Goal: Book appointment/travel/reservation

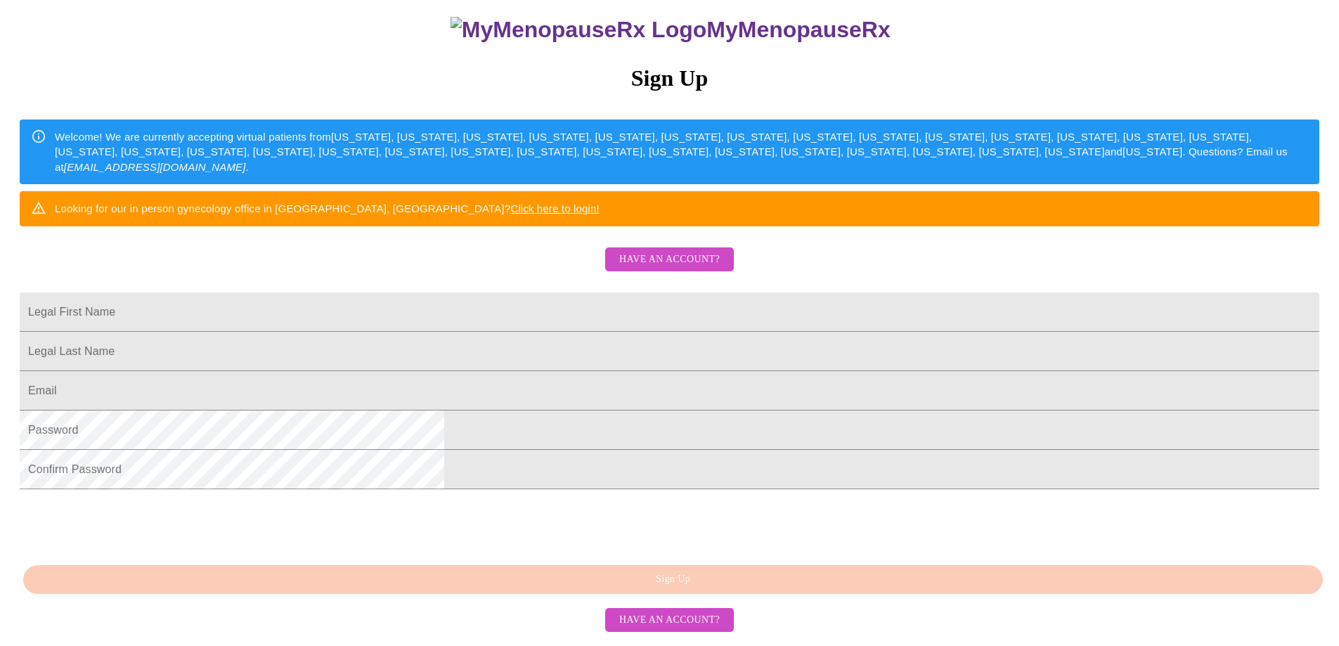
scroll to position [242, 0]
click at [532, 292] on input "Legal First Name" at bounding box center [669, 311] width 1299 height 39
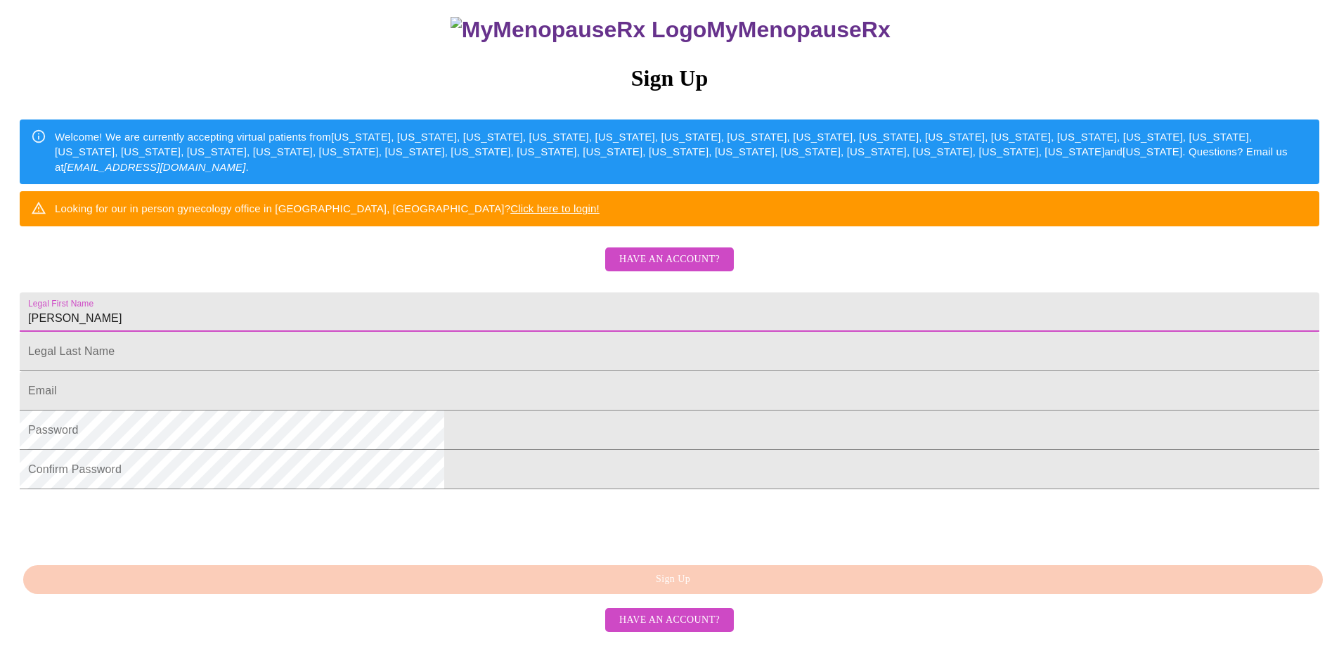
type input "[PERSON_NAME]"
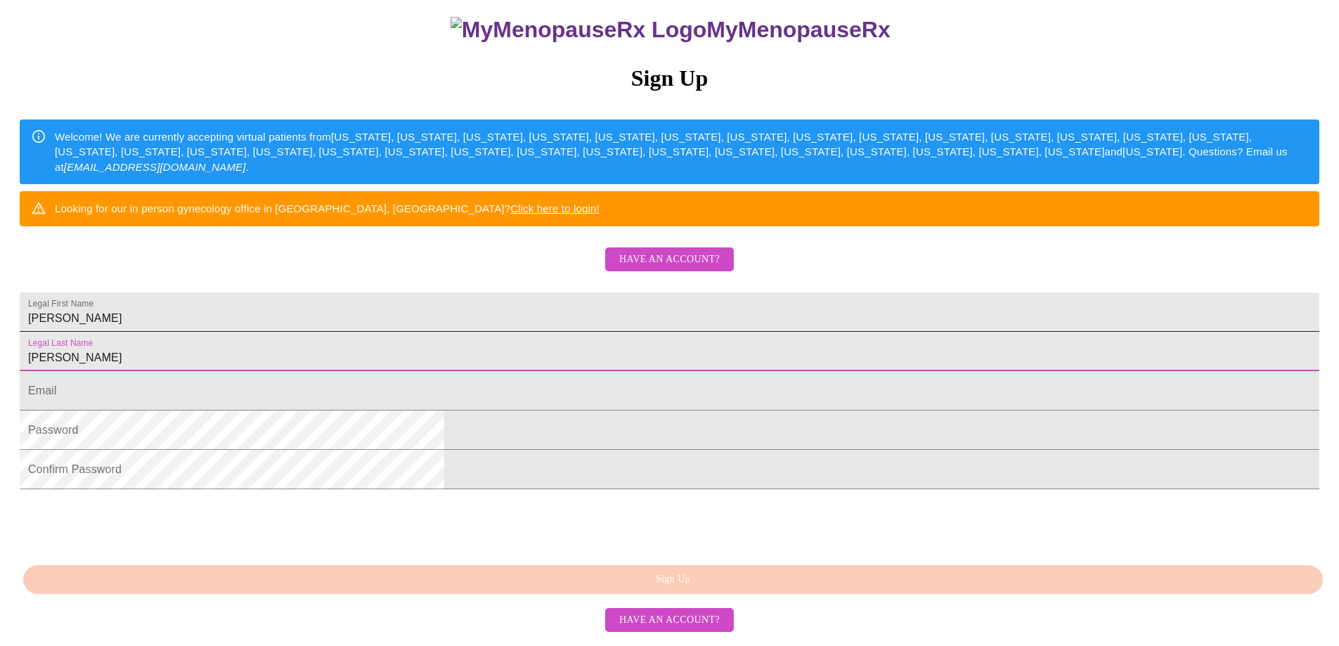
type input "[PERSON_NAME]"
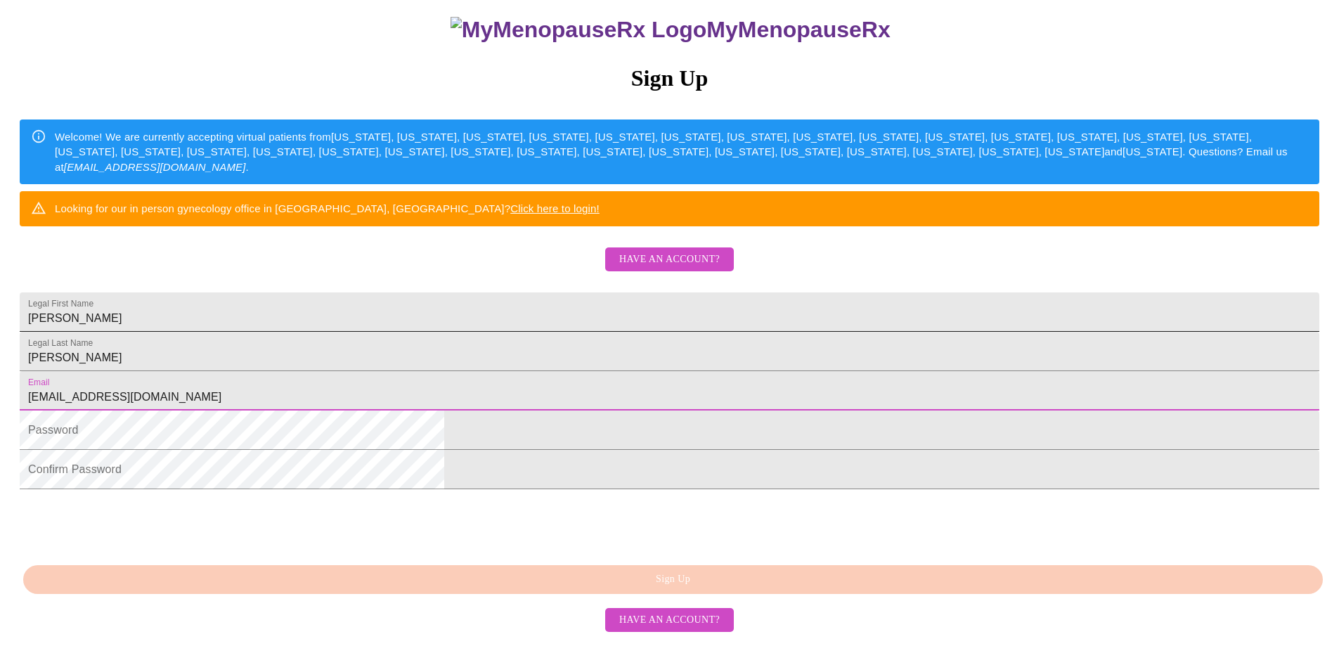
type input "[EMAIL_ADDRESS][DOMAIN_NAME]"
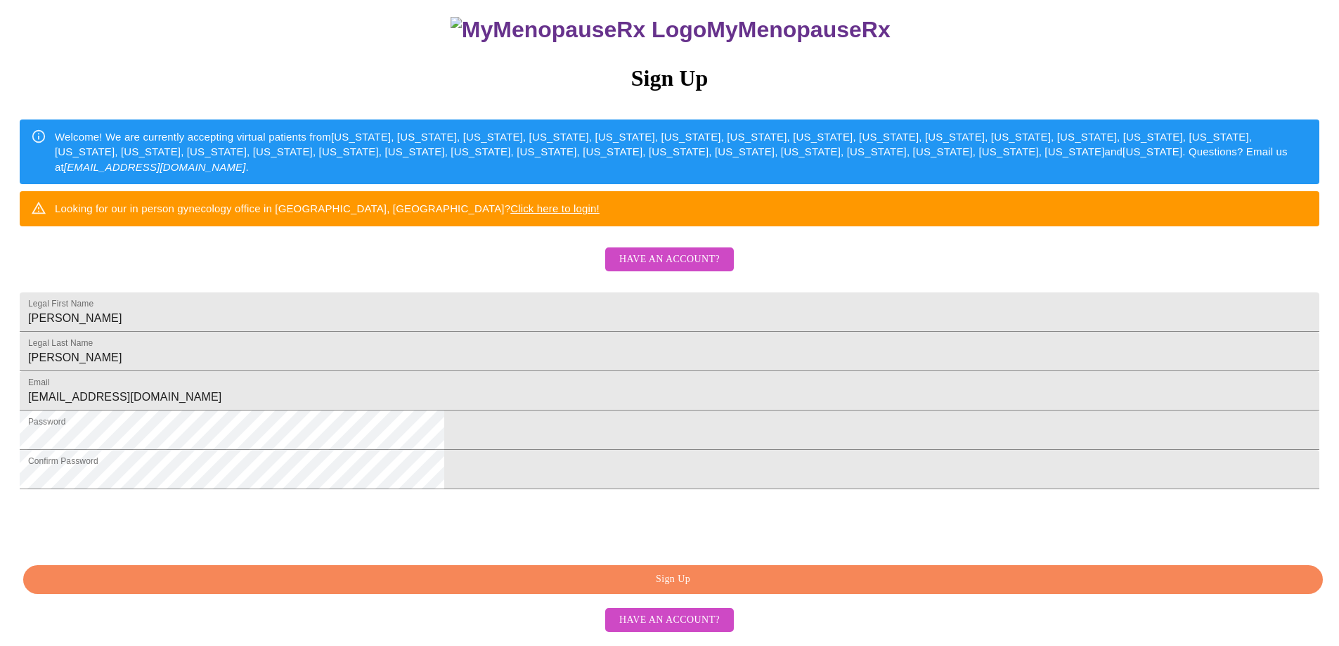
click at [693, 588] on span "Sign Up" at bounding box center [672, 580] width 1267 height 18
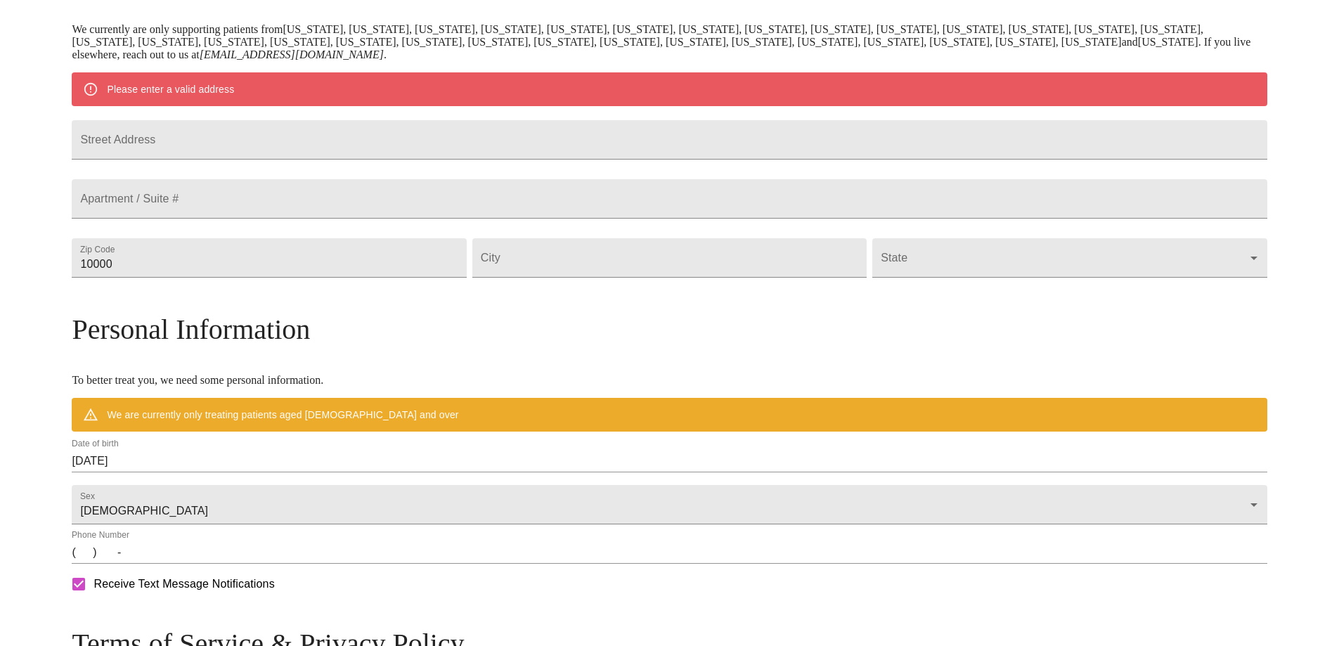
scroll to position [304, 0]
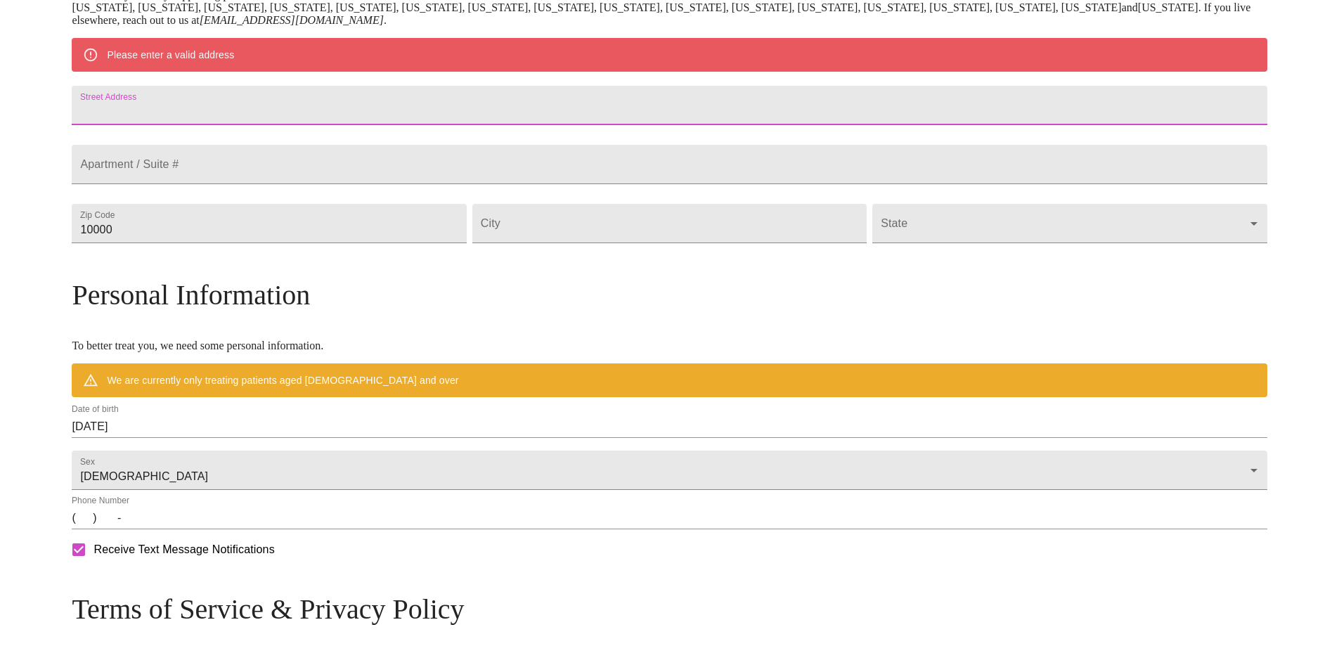
click at [252, 112] on input "Street Address" at bounding box center [669, 105] width 1195 height 39
click at [262, 118] on input "Street Address" at bounding box center [669, 105] width 1195 height 39
type input "[STREET_ADDRESS]"
type input "31525"
type input "[GEOGRAPHIC_DATA]"
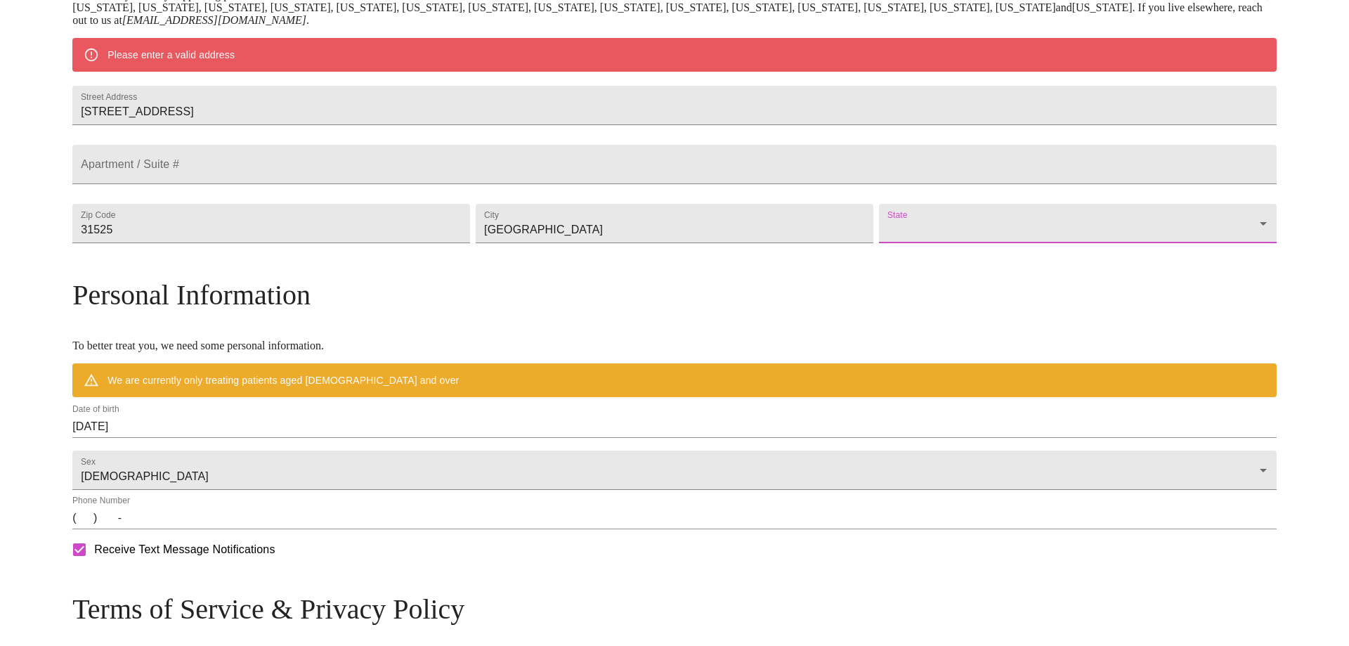
click at [876, 259] on body "MyMenopauseRx Welcome to MyMenopauseRx Since it's your first time here, you'll …" at bounding box center [675, 249] width 1338 height 1096
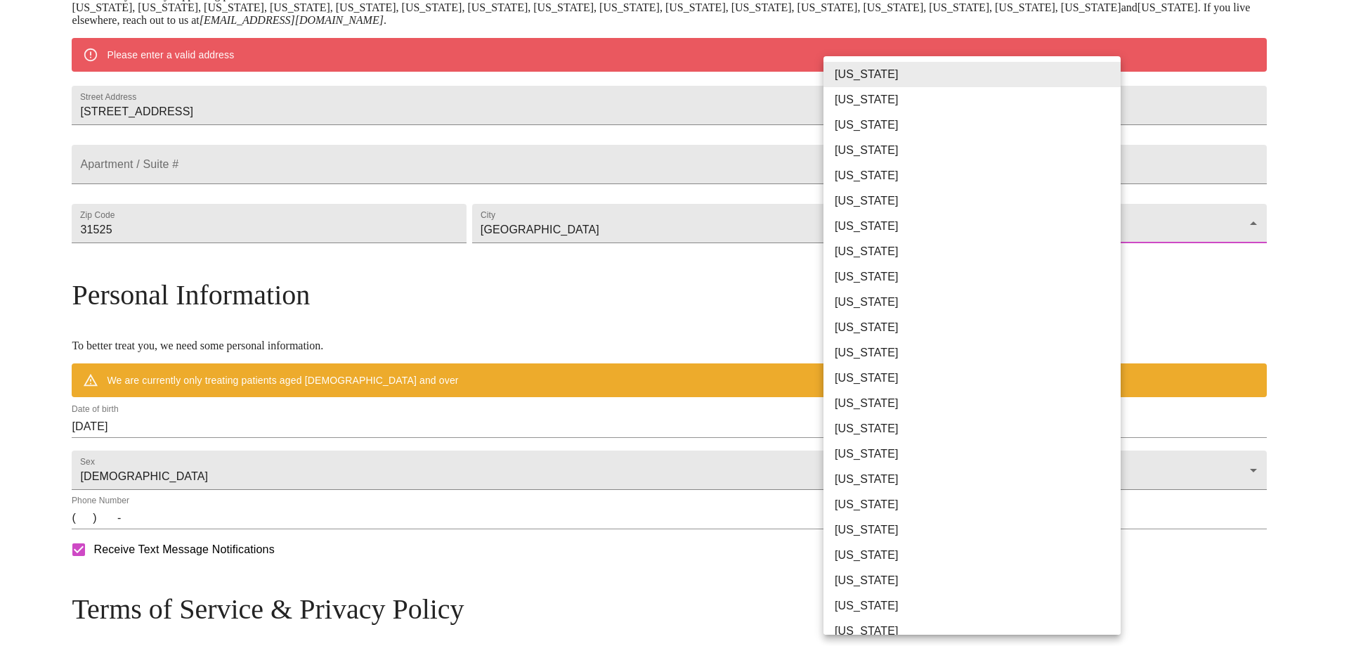
click at [869, 308] on li "[US_STATE]" at bounding box center [978, 302] width 308 height 25
type input "[US_STATE]"
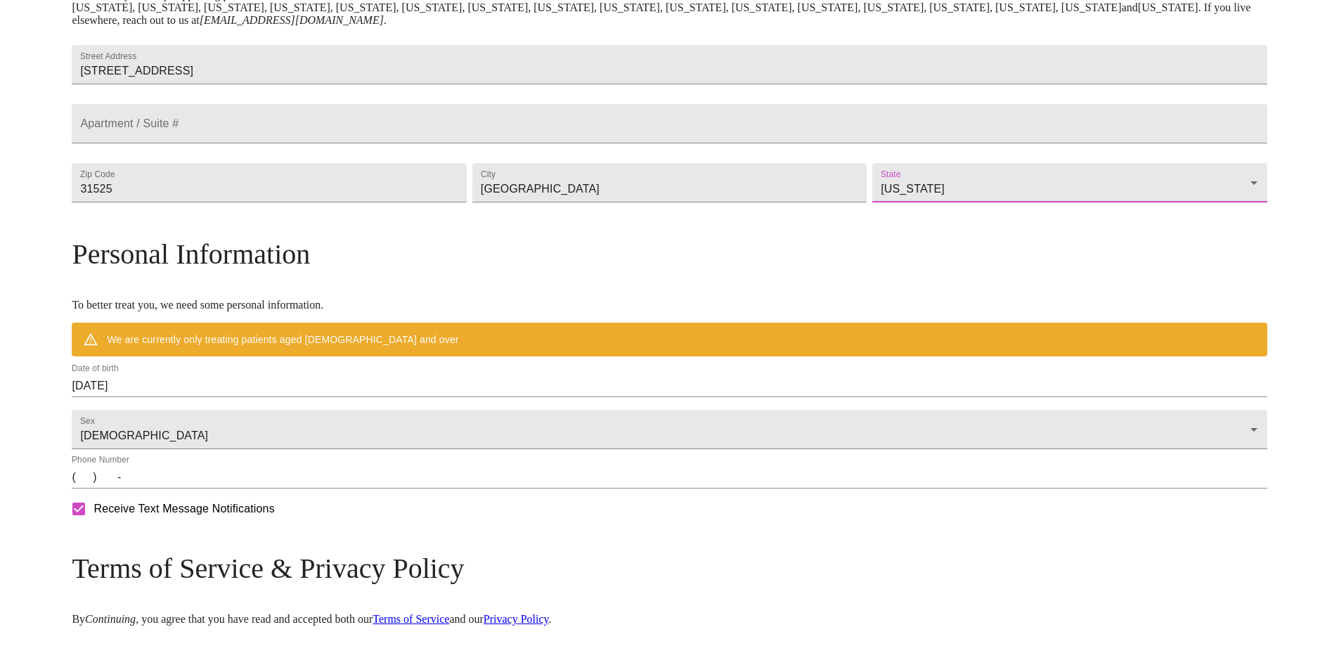
click at [625, 311] on p "To better treat you, we need some personal information." at bounding box center [669, 305] width 1195 height 13
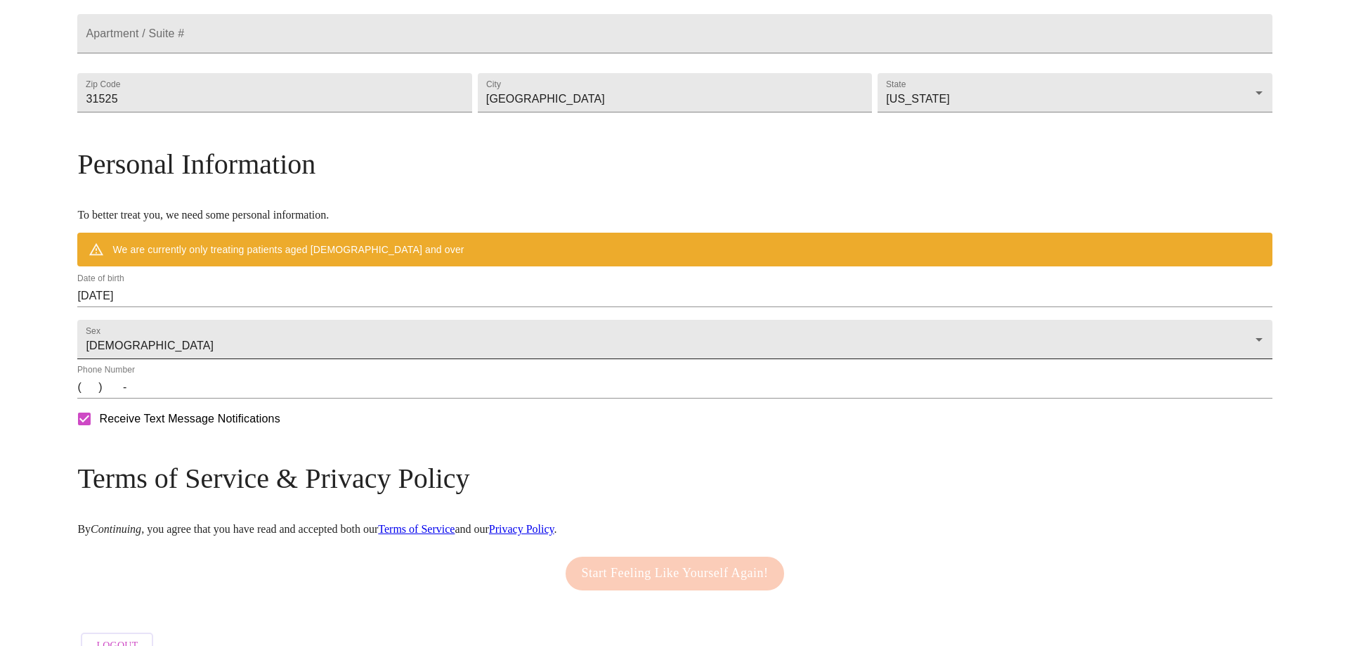
scroll to position [421, 0]
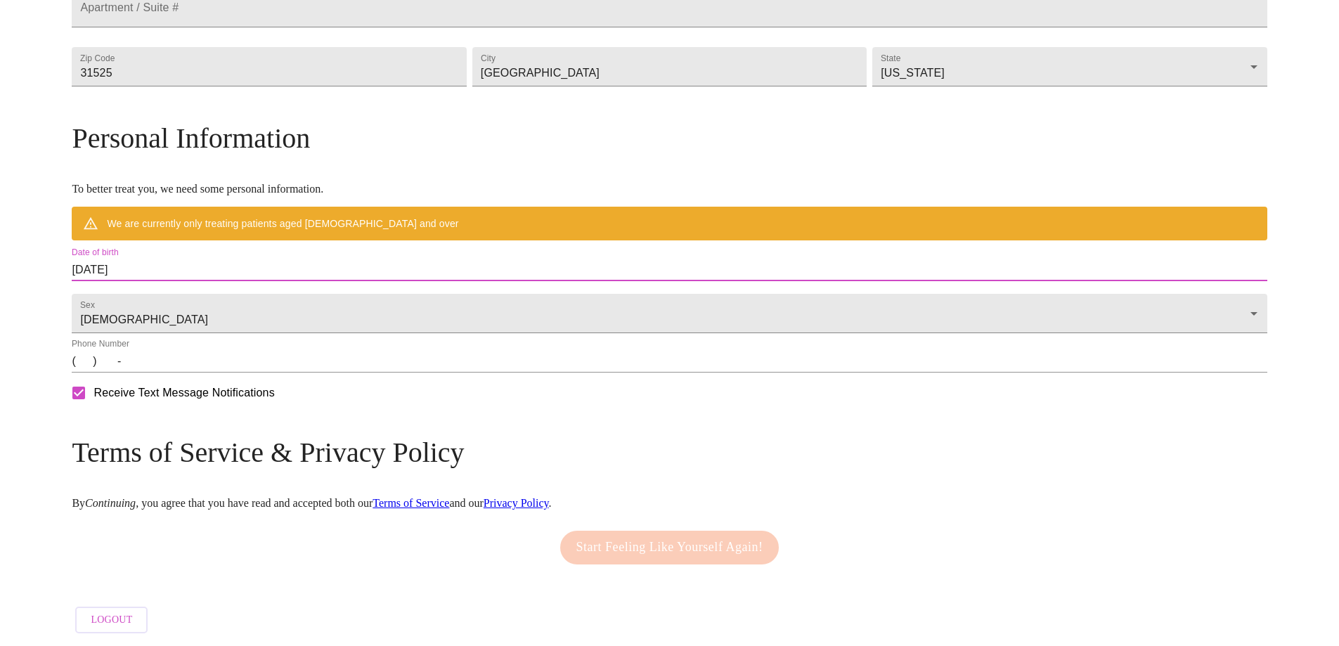
drag, startPoint x: 281, startPoint y: 297, endPoint x: 181, endPoint y: 295, distance: 99.8
click at [181, 295] on div "MyMenopauseRx Welcome to MyMenopauseRx Since it's your first time here, you'll …" at bounding box center [669, 112] width 1195 height 1055
click at [294, 281] on input "[DATE]" at bounding box center [669, 270] width 1195 height 22
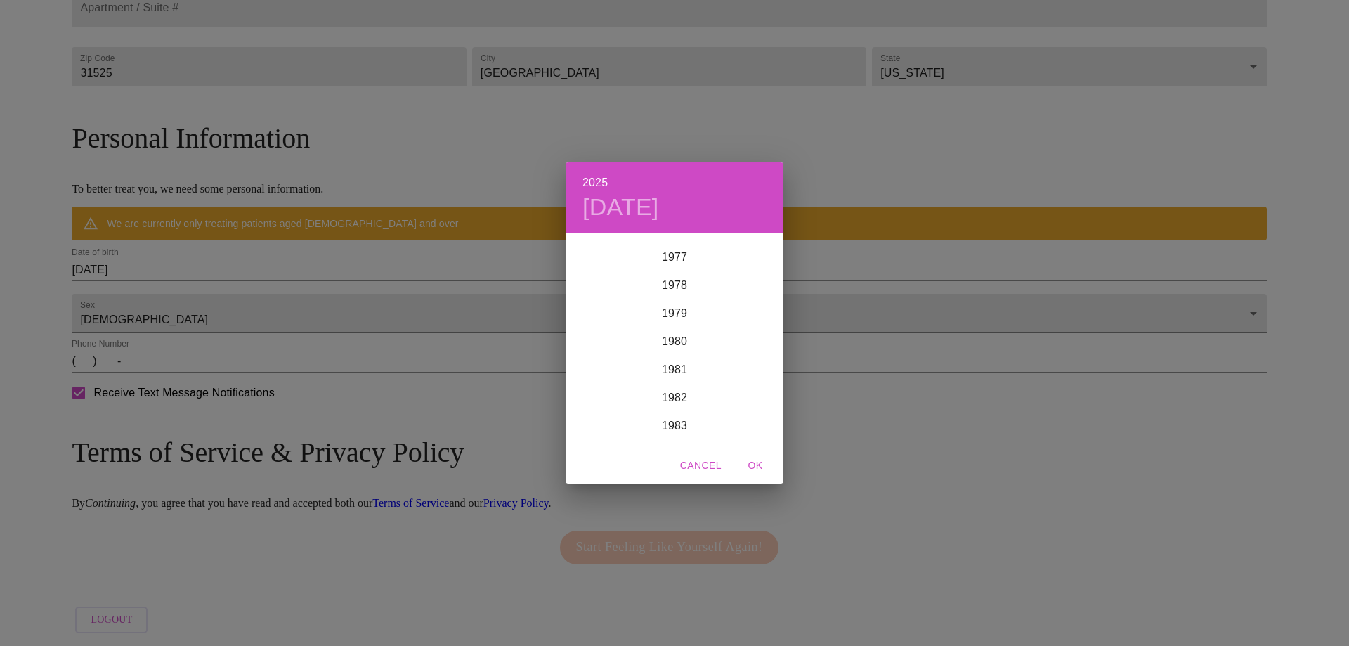
scroll to position [2169, 0]
click at [663, 270] on div "1977" at bounding box center [675, 271] width 218 height 28
click at [675, 417] on div "Nov" at bounding box center [674, 418] width 72 height 53
click at [699, 333] on p "10" at bounding box center [702, 332] width 11 height 14
click at [757, 465] on span "OK" at bounding box center [756, 466] width 34 height 18
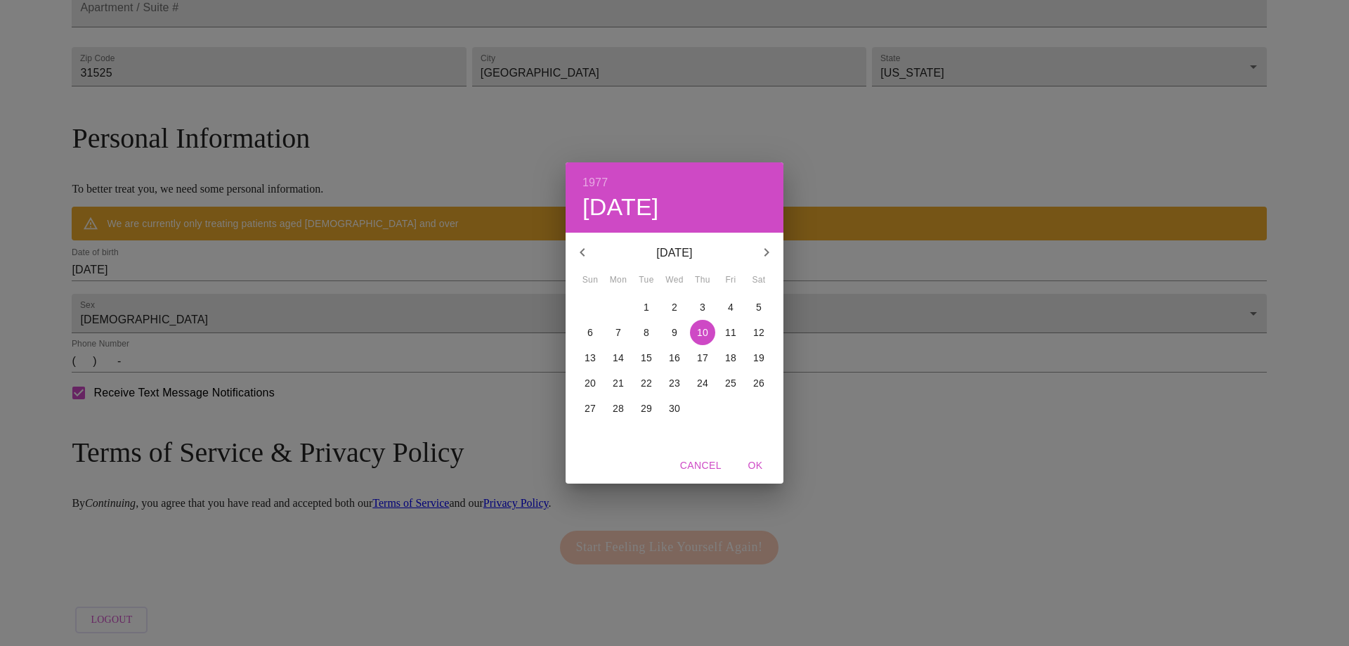
type input "[DATE]"
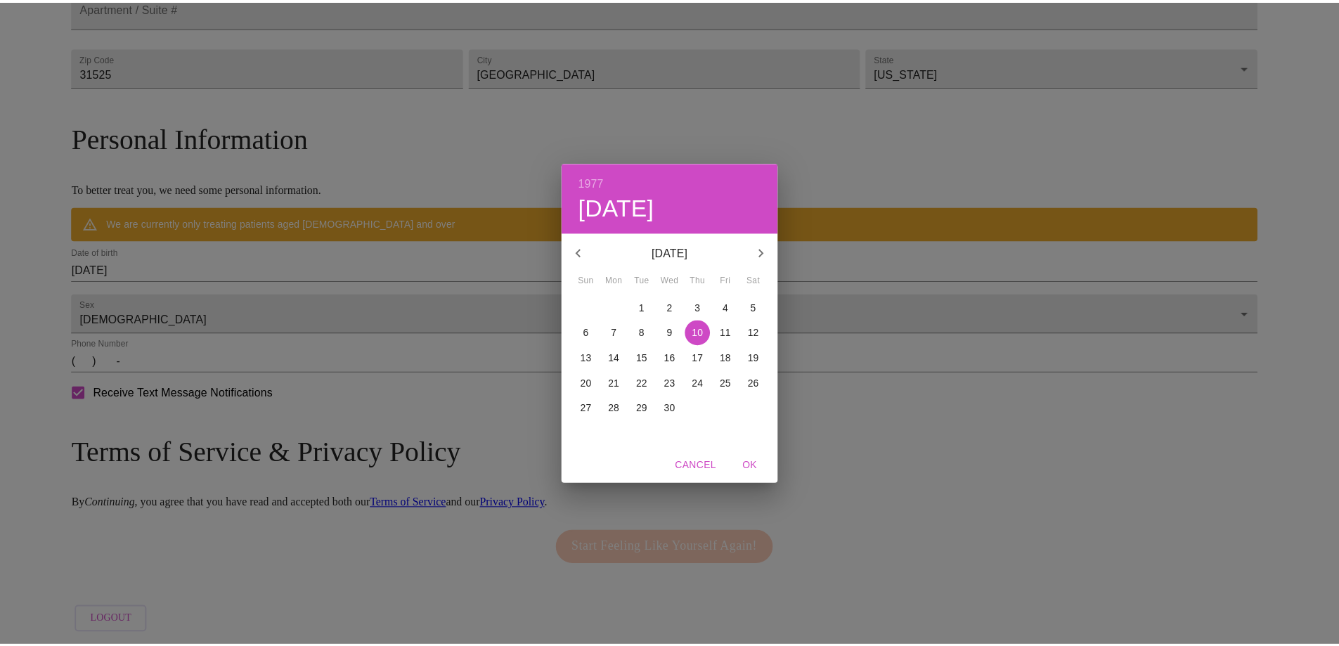
scroll to position [420, 0]
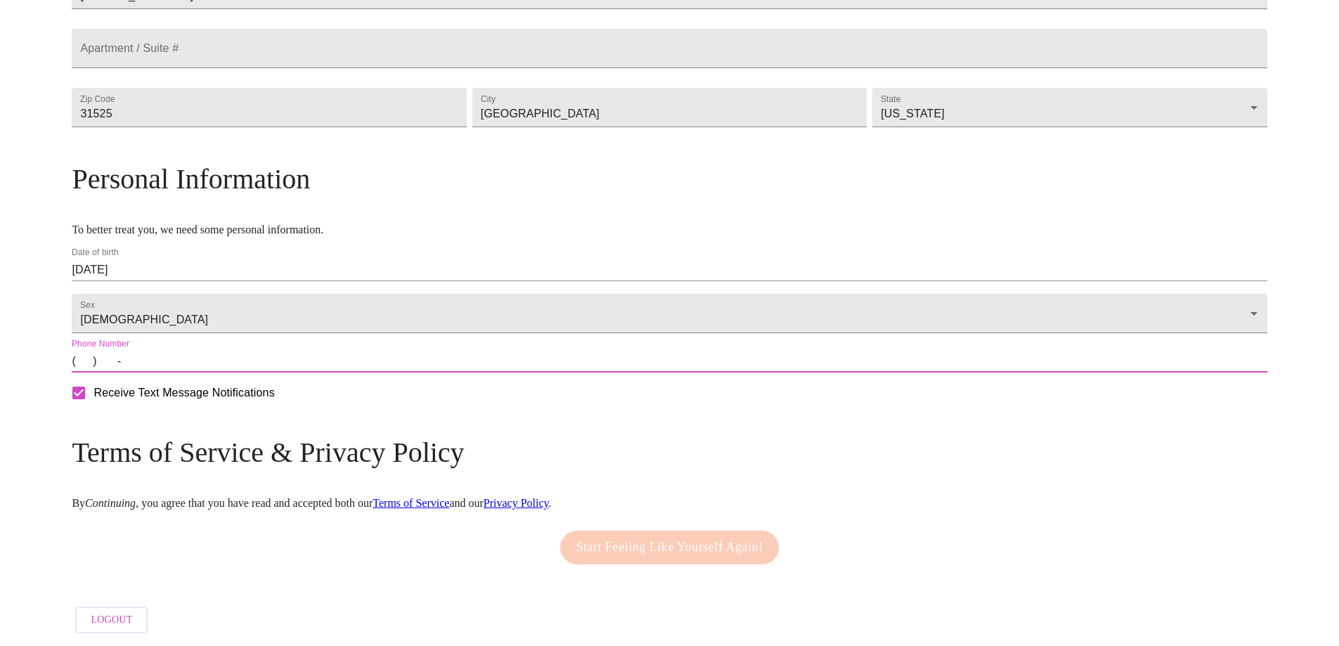
click at [298, 371] on input "(   )    -" at bounding box center [669, 361] width 1195 height 22
click at [232, 362] on input "(   )    -" at bounding box center [669, 361] width 1195 height 22
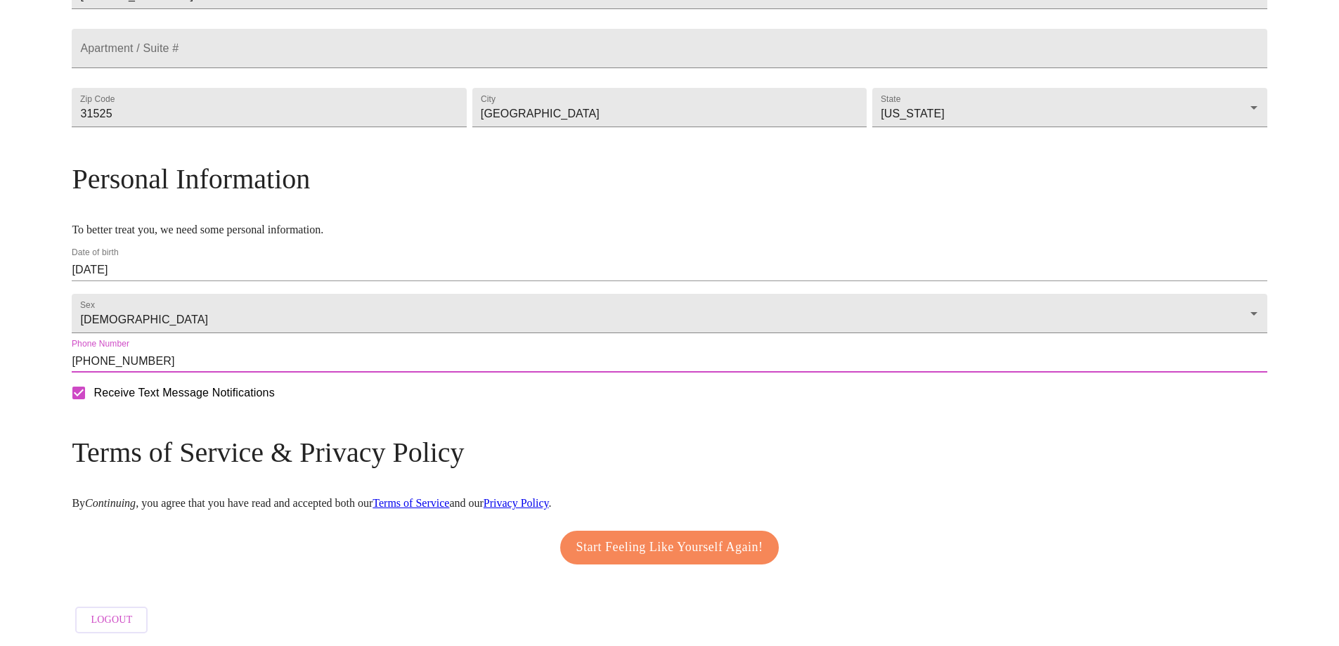
type input "[PHONE_NUMBER]"
click at [684, 538] on span "Start Feeling Like Yourself Again!" at bounding box center [669, 547] width 187 height 22
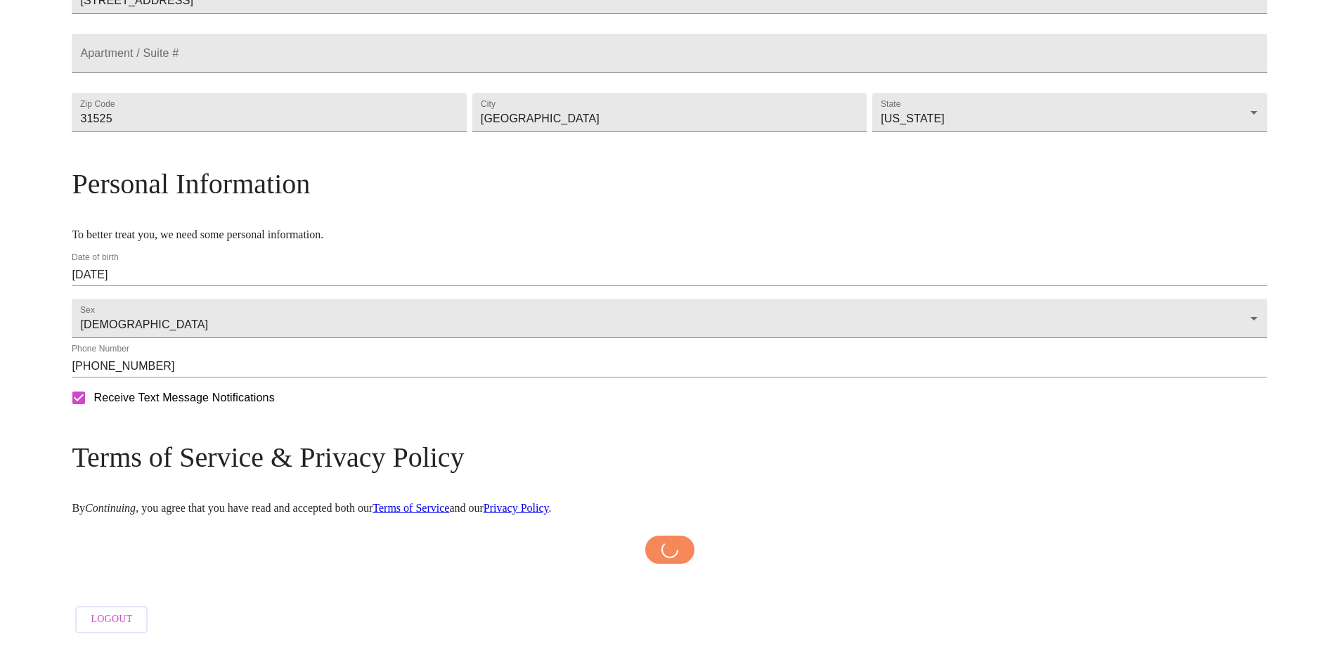
scroll to position [415, 0]
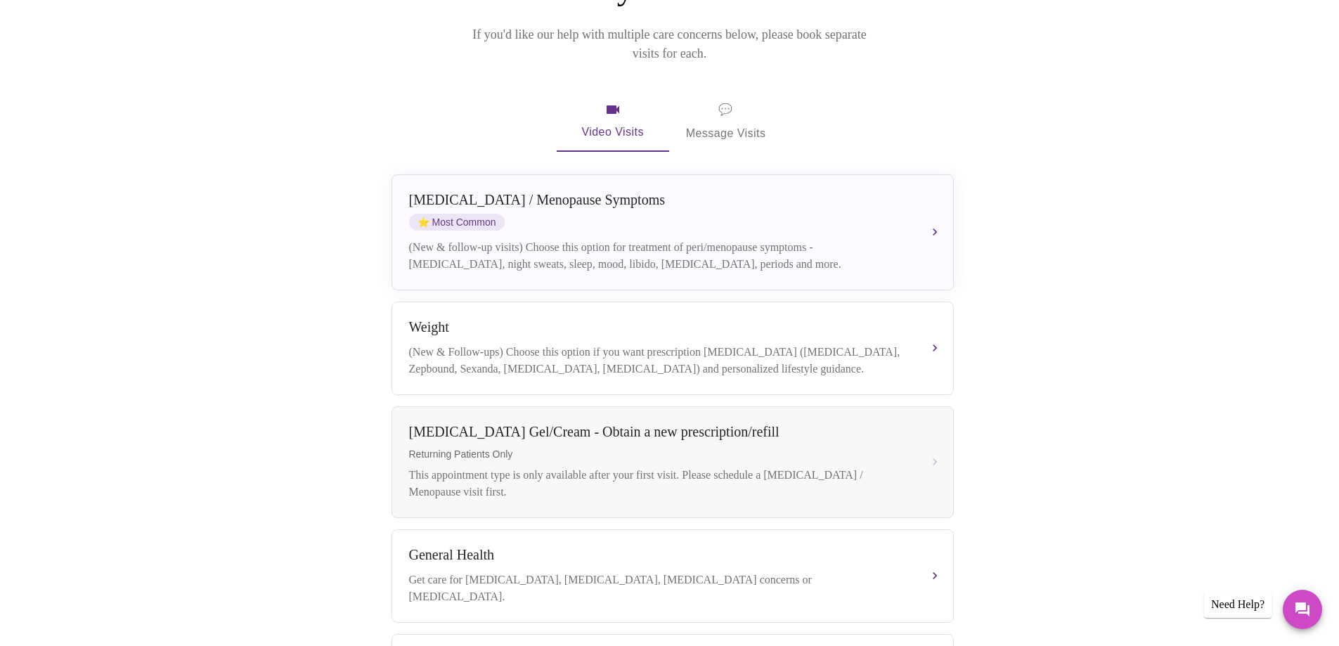
scroll to position [80, 0]
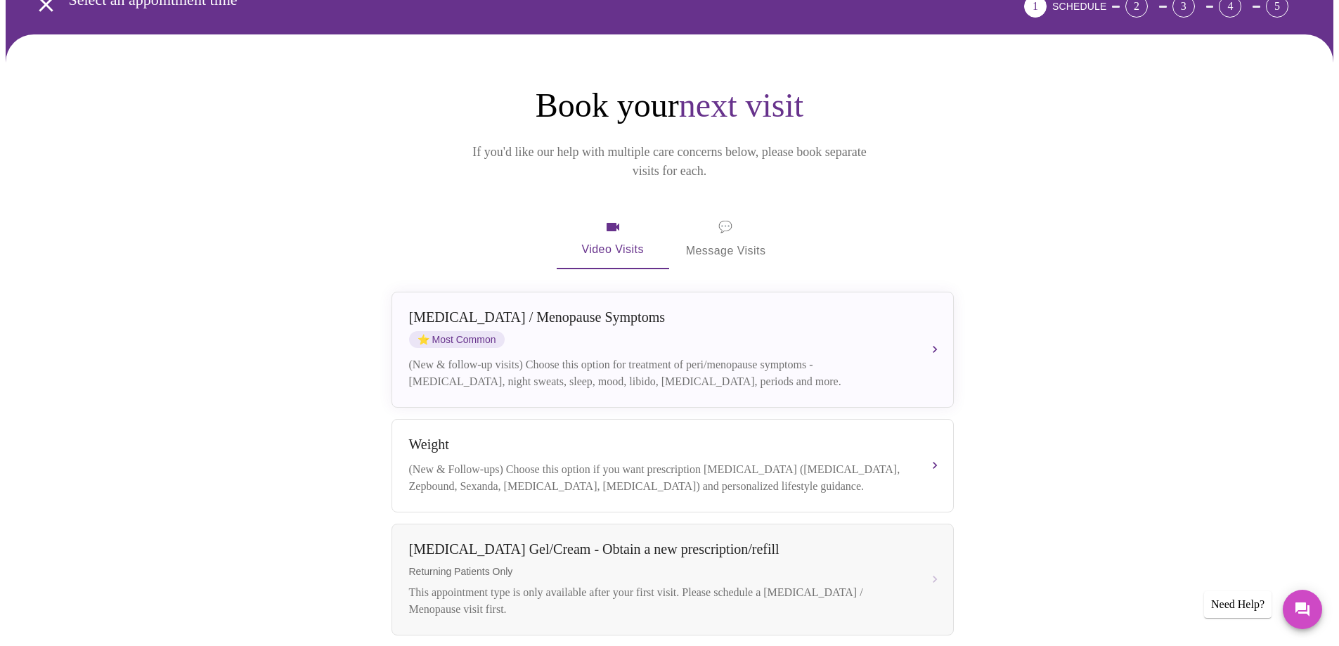
click at [731, 217] on span "💬 Message Visits" at bounding box center [726, 239] width 80 height 44
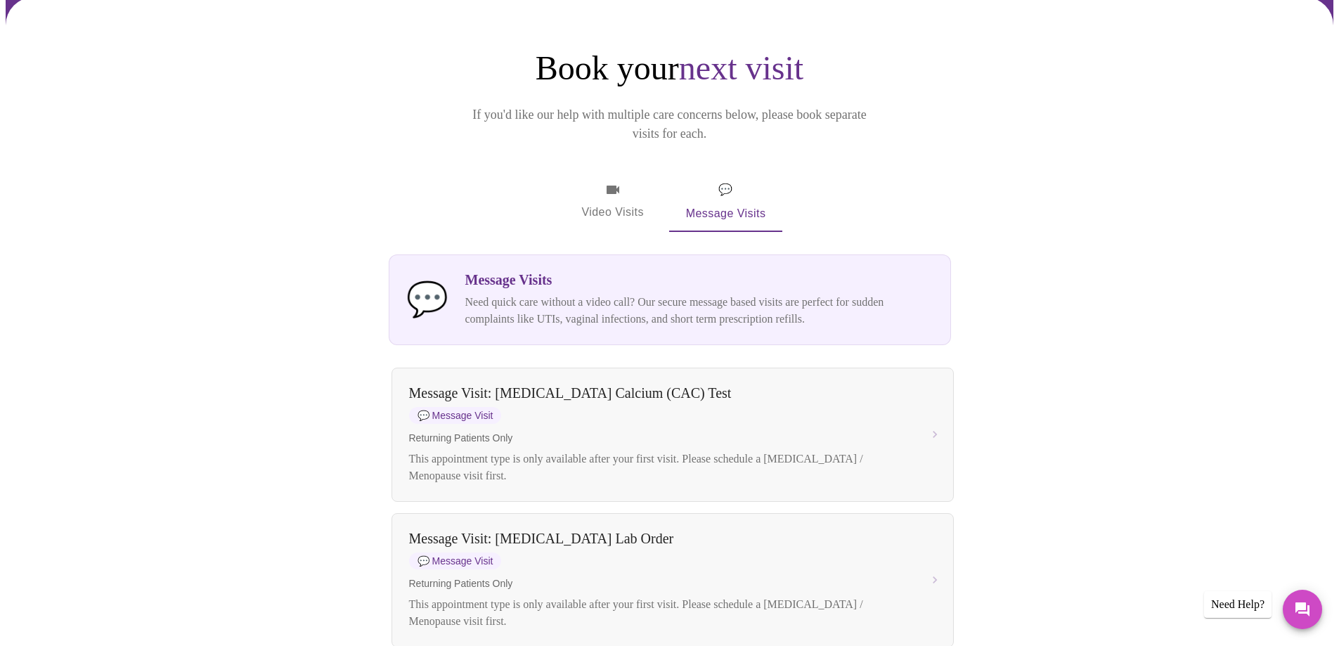
scroll to position [0, 0]
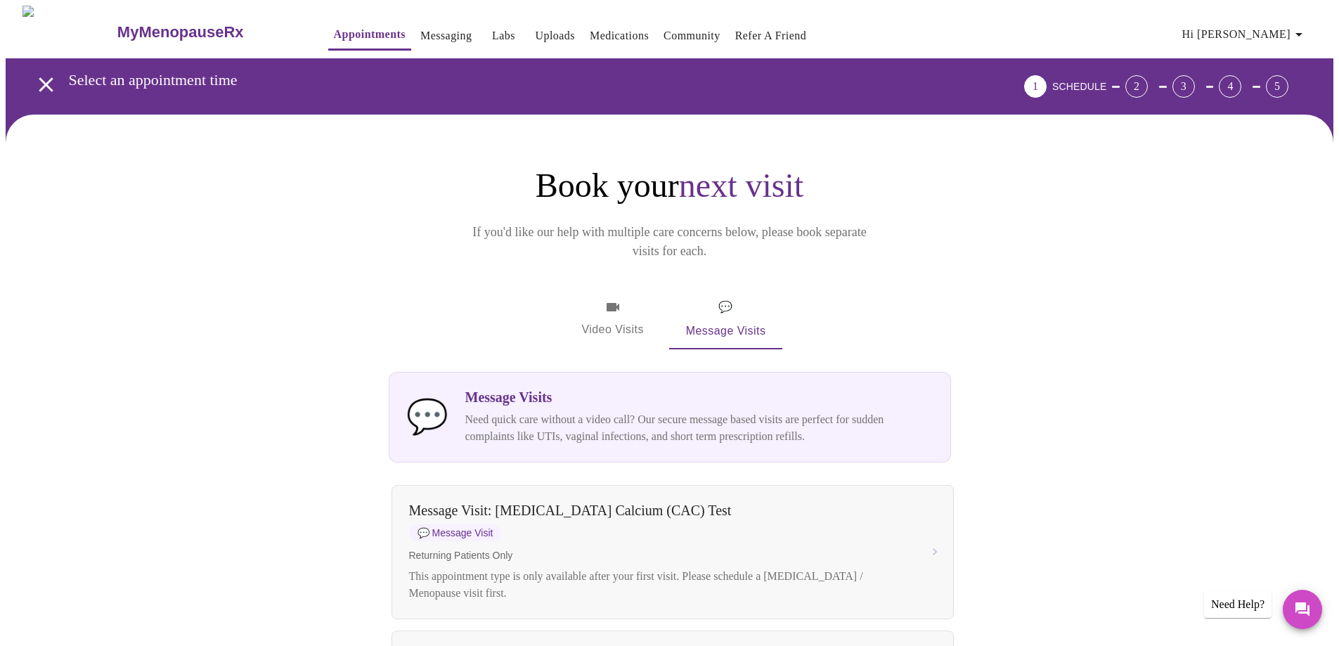
click at [607, 299] on span "Video Visits" at bounding box center [612, 319] width 79 height 41
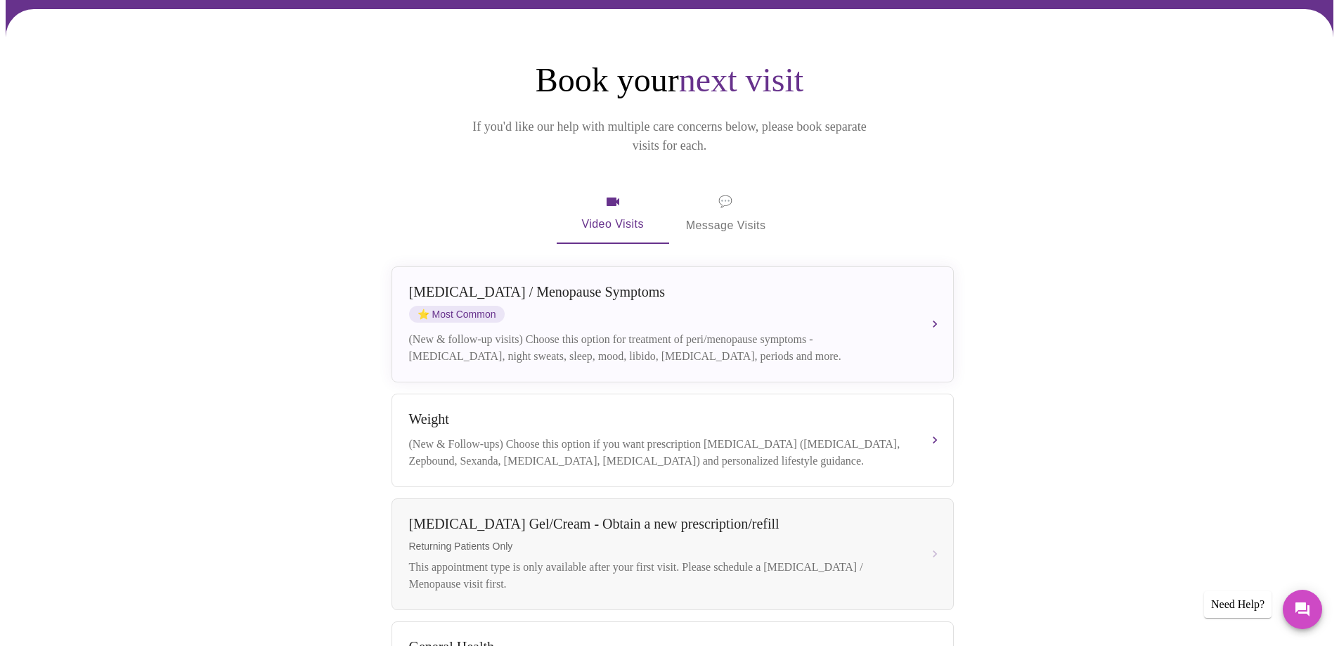
scroll to position [234, 0]
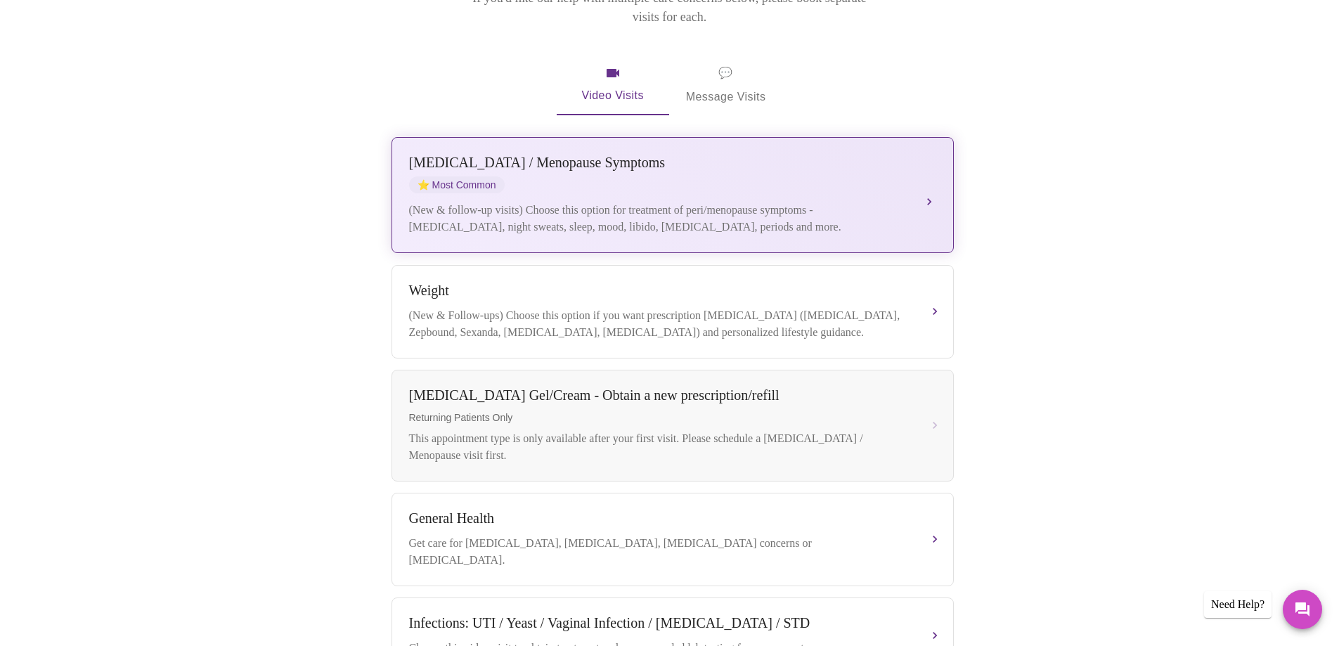
click at [897, 202] on div "(New & follow-up visits) Choose this option for treatment of peri/menopause sym…" at bounding box center [658, 219] width 499 height 34
